Goal: Transaction & Acquisition: Purchase product/service

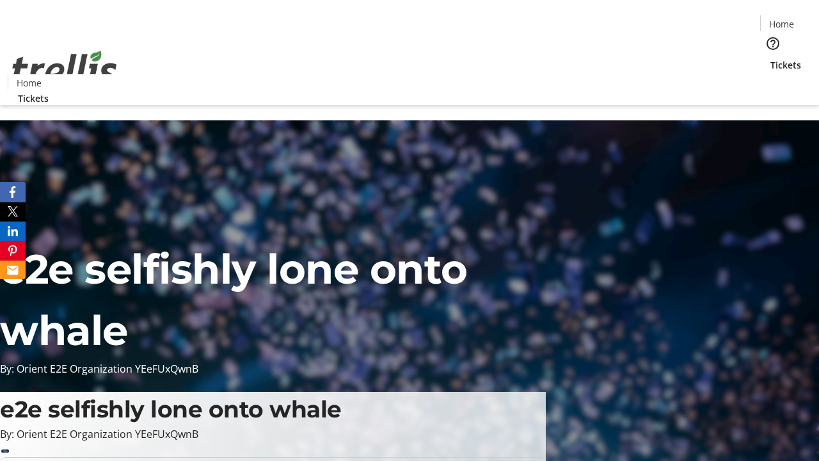
click at [771, 58] on span "Tickets" at bounding box center [786, 64] width 31 height 13
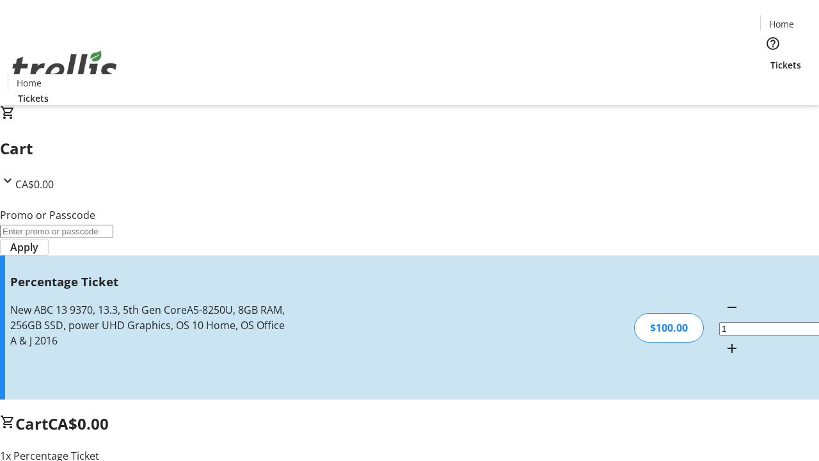
type input "FOO"
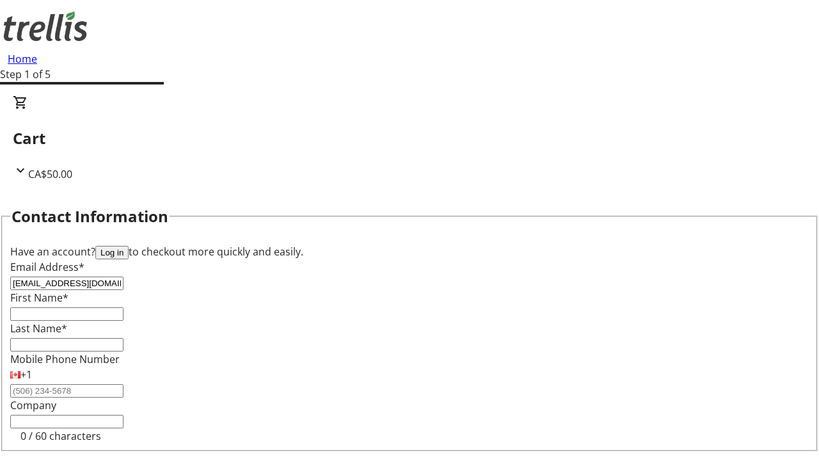
type input "[EMAIL_ADDRESS][DOMAIN_NAME]"
type input "Price"
type input "[PERSON_NAME]"
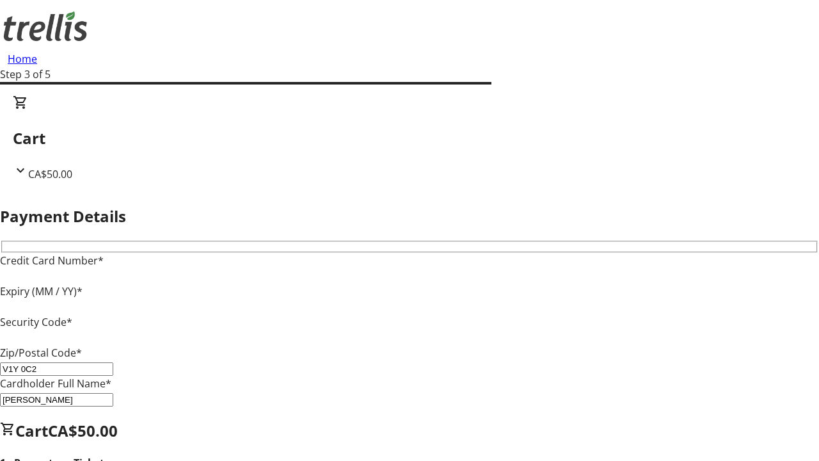
type input "V1Y 0C2"
